Goal: Check status: Check status

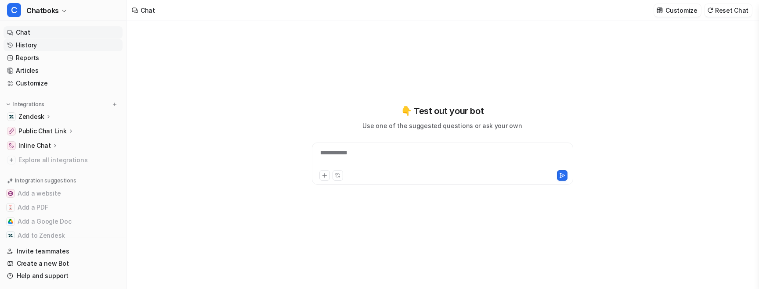
scroll to position [5, 0]
click at [65, 39] on link "Chat" at bounding box center [63, 32] width 119 height 12
click at [66, 51] on link "History" at bounding box center [63, 45] width 119 height 12
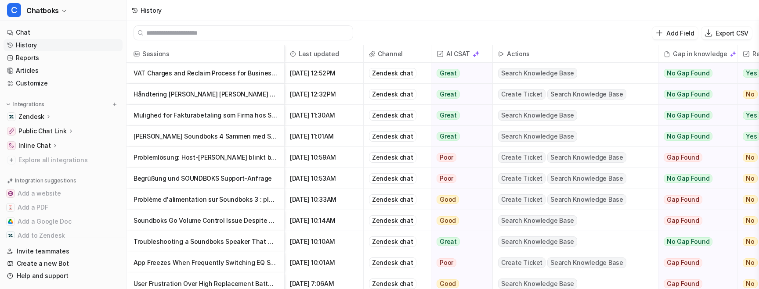
click at [256, 82] on p "VAT Charges and Reclaim Process for Business Orders" at bounding box center [206, 73] width 144 height 21
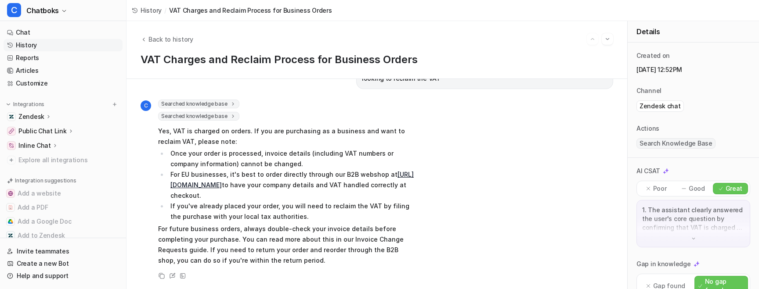
scroll to position [5, 0]
click at [183, 35] on span "Back to history" at bounding box center [170, 39] width 45 height 9
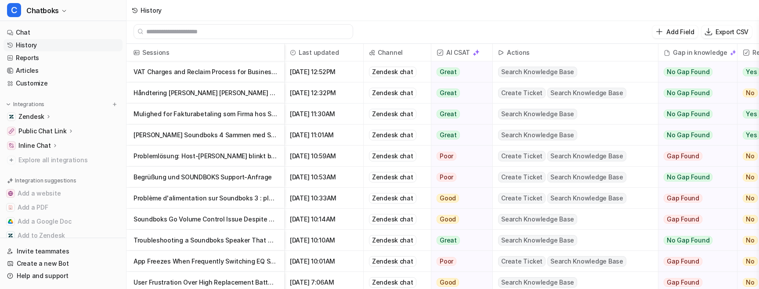
click at [236, 160] on p "Problemlösung: Host-[PERSON_NAME] blinkt bei Soundboks Go" at bounding box center [206, 156] width 144 height 21
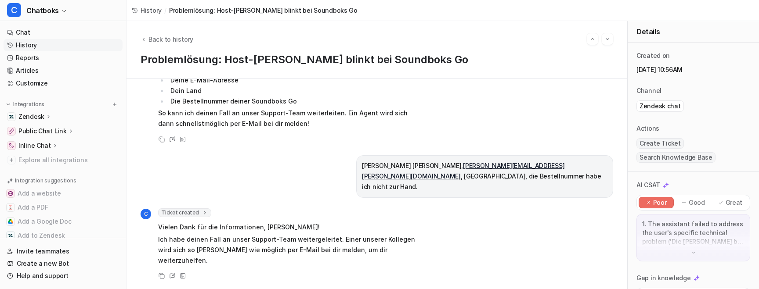
scroll to position [343, 0]
click at [195, 48] on div "Back to history Problemlösung: Host-Lampe blinkt bei Soundboks Go" at bounding box center [377, 50] width 501 height 58
click at [193, 41] on span "Back to history" at bounding box center [170, 39] width 45 height 9
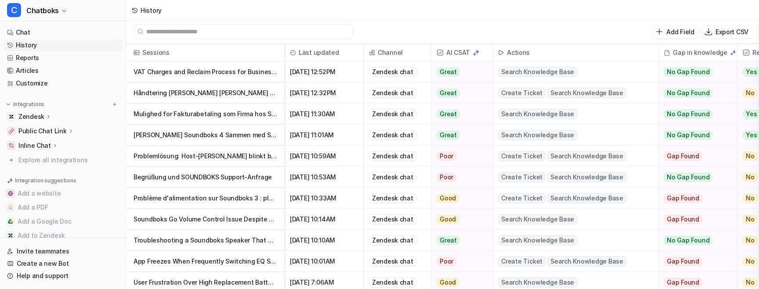
click at [262, 185] on p "Begrüßung und SOUNDBOKS Support-Anfrage" at bounding box center [206, 177] width 144 height 21
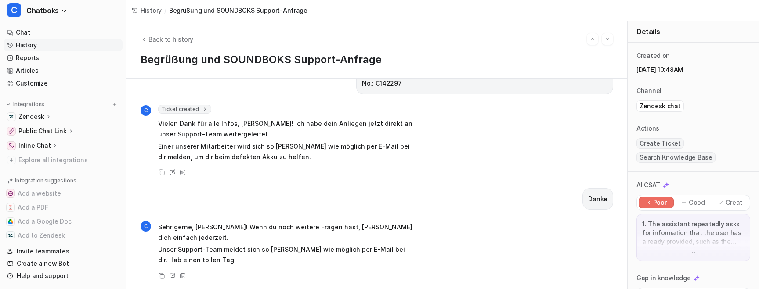
scroll to position [1187, 0]
click at [193, 40] on span "Back to history" at bounding box center [170, 39] width 45 height 9
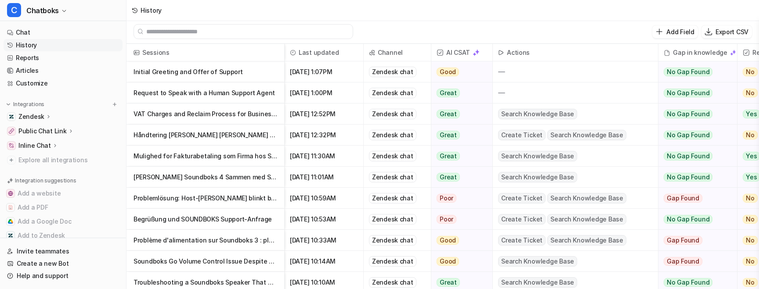
click at [247, 198] on p "Problemlösung: Host-Lampe blinkt bei Soundboks Go" at bounding box center [206, 198] width 144 height 21
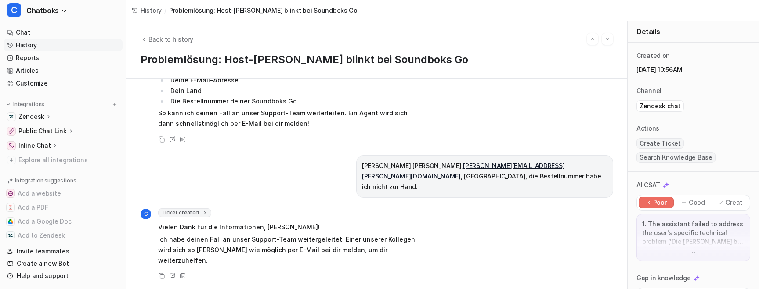
scroll to position [343, 0]
click at [193, 35] on span "Back to history" at bounding box center [170, 39] width 45 height 9
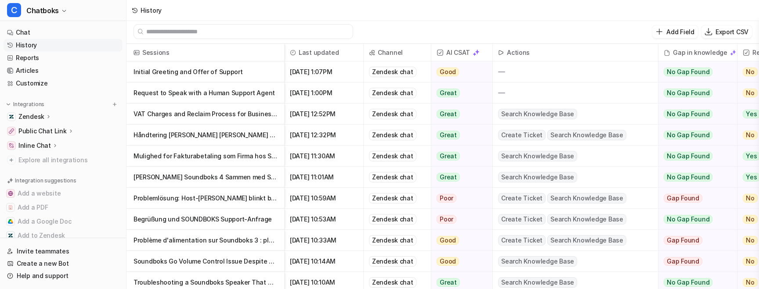
click at [245, 95] on p "Request to Speak with a Human Support Agent" at bounding box center [206, 93] width 144 height 21
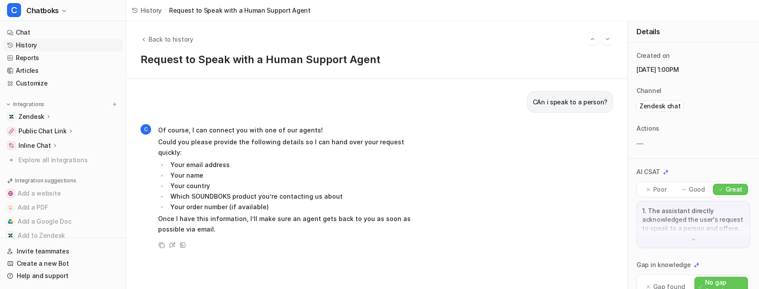
scroll to position [11, 0]
click at [193, 35] on span "Back to history" at bounding box center [170, 39] width 45 height 9
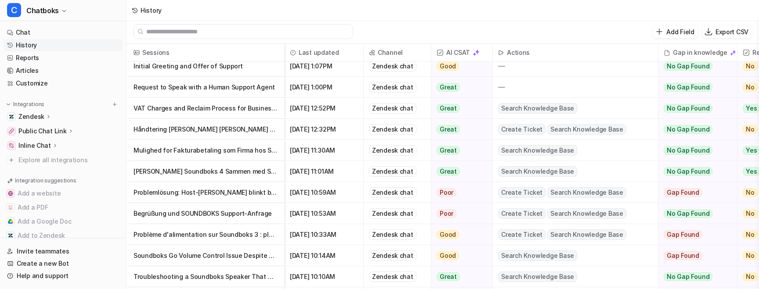
scroll to position [7, 0]
click at [235, 260] on p "Soundboks Go Volume Control Issue Despite Full Battery" at bounding box center [206, 255] width 144 height 21
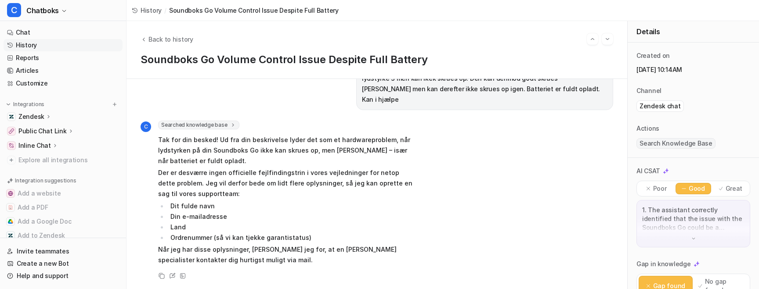
scroll to position [92, 0]
click at [193, 43] on span "Back to history" at bounding box center [170, 39] width 45 height 9
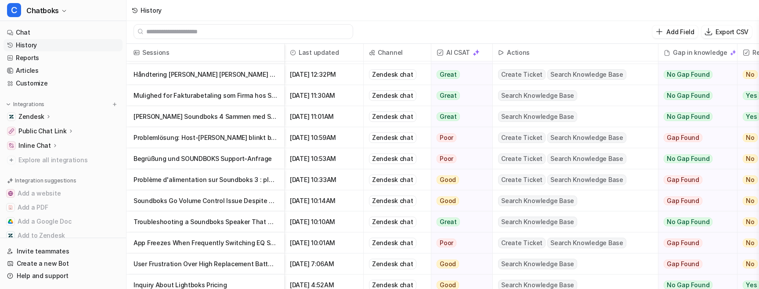
scroll to position [81, 0]
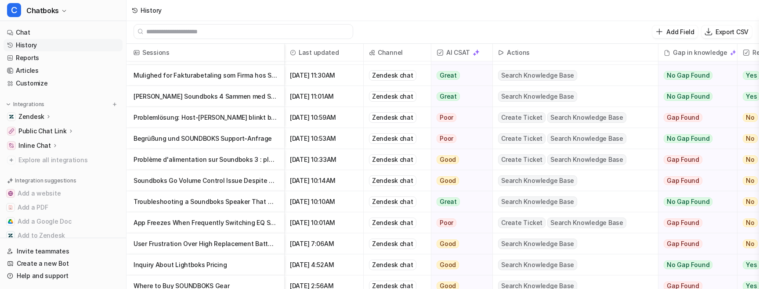
click at [258, 227] on p "App Freezes When Frequently Switching EQ Settings on SOUNDBOKS" at bounding box center [206, 223] width 144 height 21
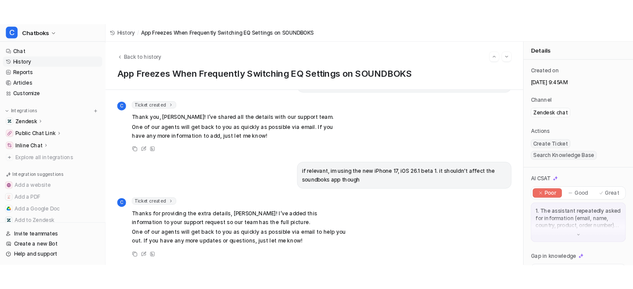
scroll to position [449, 0]
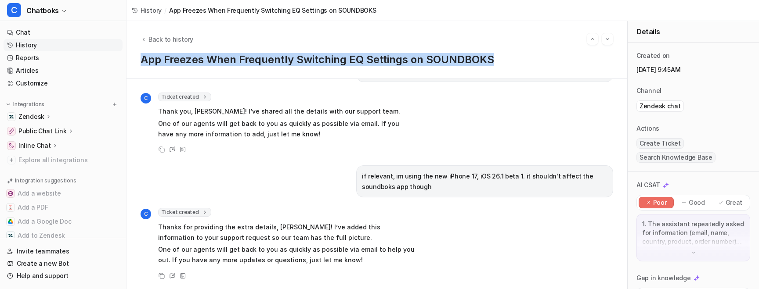
drag, startPoint x: 248, startPoint y: 74, endPoint x: 173, endPoint y: 61, distance: 75.8
click at [173, 61] on h1 "App Freezes When Frequently Switching EQ Settings on SOUNDBOKS" at bounding box center [377, 60] width 473 height 13
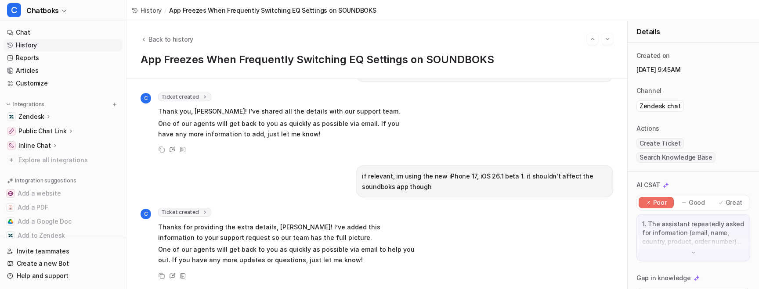
click at [267, 221] on span "Thanks for providing the extra details, Lukas! I’ve added this information to y…" at bounding box center [286, 244] width 257 height 47
click at [211, 208] on span "Ticket created" at bounding box center [184, 212] width 53 height 9
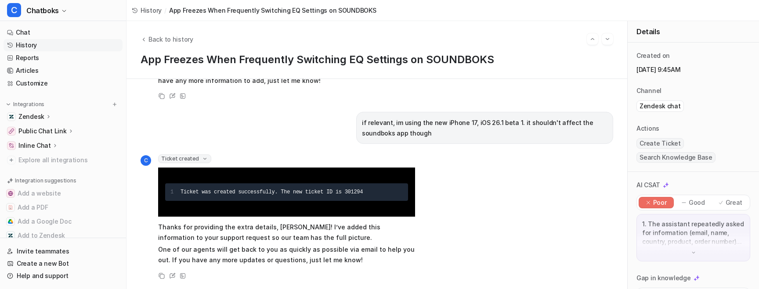
click at [363, 195] on span "Ticket was created successfully. The new ticket ID is 301294" at bounding box center [272, 192] width 182 height 6
copy span "301294"
